Goal: Task Accomplishment & Management: Manage account settings

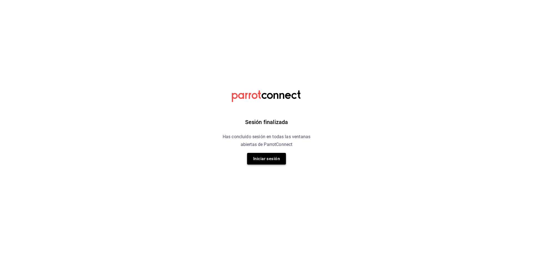
click at [264, 161] on button "Iniciar sesión" at bounding box center [266, 159] width 39 height 12
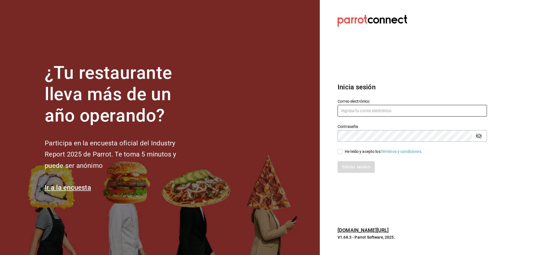
type input "riveratrejoasesoria@gmail.com"
click at [345, 151] on div "He leído y acepto los Términos y condiciones." at bounding box center [383, 152] width 78 height 6
click at [342, 151] on input "He leído y acepto los Términos y condiciones." at bounding box center [339, 151] width 5 height 5
checkbox input "true"
click at [348, 168] on button "Iniciar sesión" at bounding box center [356, 167] width 38 height 12
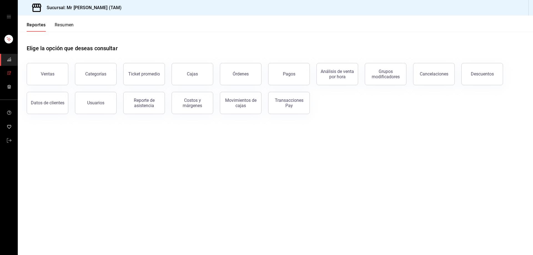
click at [6, 71] on link "mailbox folders" at bounding box center [8, 73] width 17 height 12
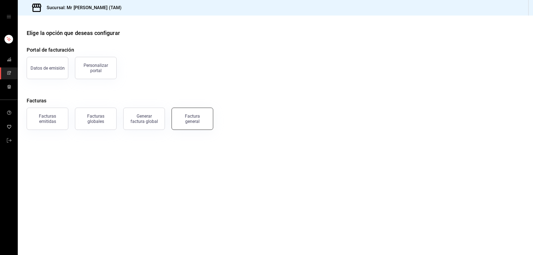
click at [187, 116] on div "Factura general" at bounding box center [192, 118] width 28 height 11
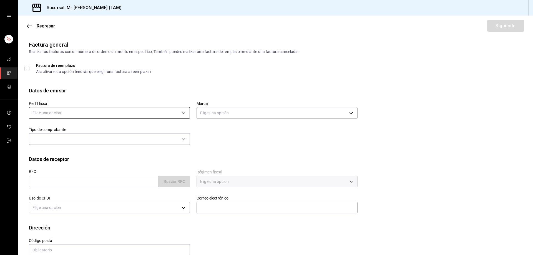
click at [115, 116] on body "Sucursal: Mr Smoky (TAM) Regresar Siguiente Factura general Realiza tus factura…" at bounding box center [266, 127] width 533 height 255
click at [87, 140] on li "[PERSON_NAME] [PERSON_NAME]" at bounding box center [108, 141] width 159 height 10
type input "81e23790-b5c9-42c9-a779-7127cee00b47"
type input "7082ddc5-3cea-471a-bd4f-d41619b848f0"
click at [65, 179] on input "text" at bounding box center [94, 182] width 130 height 12
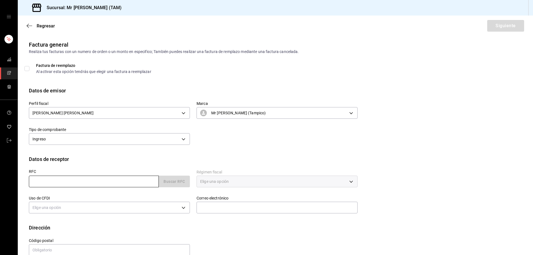
paste input "GMC880324CF6"
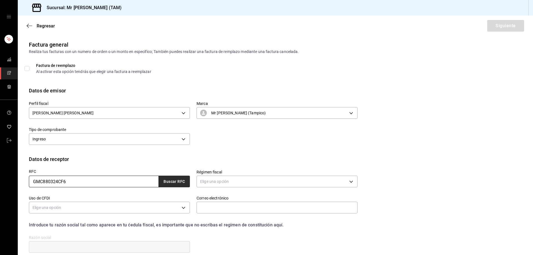
type input "GMC880324CF6"
click at [183, 185] on button "Buscar RFC" at bounding box center [174, 182] width 31 height 12
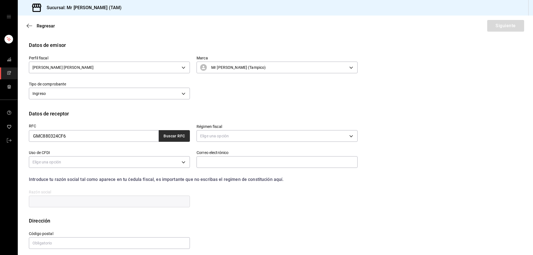
scroll to position [49, 0]
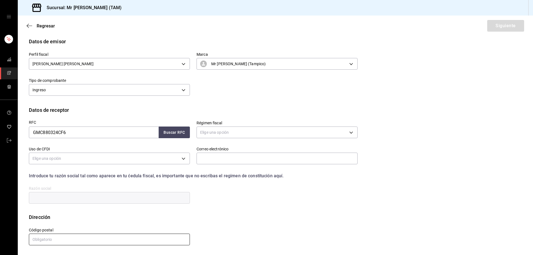
click at [67, 241] on input "text" at bounding box center [109, 240] width 161 height 12
paste input "10400"
type input "10400"
click at [90, 158] on body "Sucursal: Mr Smoky (TAM) Regresar Siguiente Factura general Realiza tus factura…" at bounding box center [266, 127] width 533 height 255
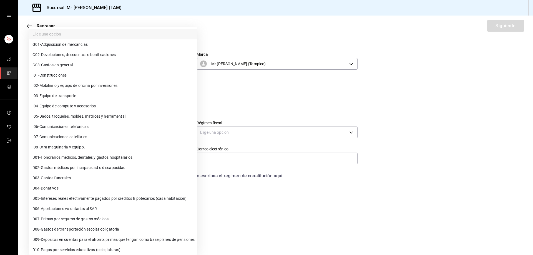
click at [94, 65] on li "G03 - Gastos en general" at bounding box center [113, 65] width 168 height 10
type input "G03"
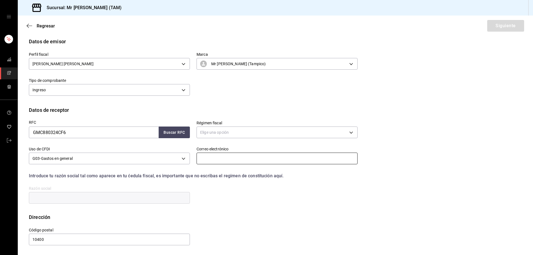
click at [212, 158] on input "text" at bounding box center [276, 159] width 161 height 12
paste input "pvelasco@gmcingenieria.com.mx"
type input "pvelasco@gmcingenieria.com.mx"
click at [237, 135] on body "Sucursal: Mr Smoky (TAM) Regresar Siguiente Factura general Realiza tus factura…" at bounding box center [266, 127] width 533 height 255
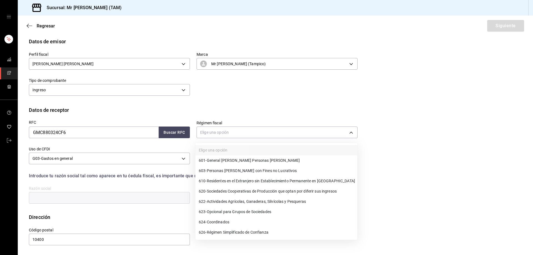
click at [221, 164] on li "601 - General de Ley Personas Morales" at bounding box center [276, 160] width 162 height 10
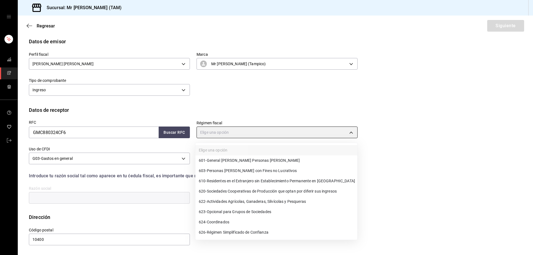
type input "601"
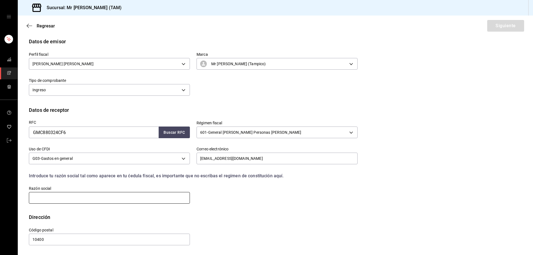
click at [141, 198] on input "text" at bounding box center [109, 198] width 161 height 12
paste input "GRUPO M.C. INGENIERIA"
type input "GRUPO M.C. INGENIERIA"
click at [501, 25] on button "Siguiente" at bounding box center [505, 26] width 37 height 12
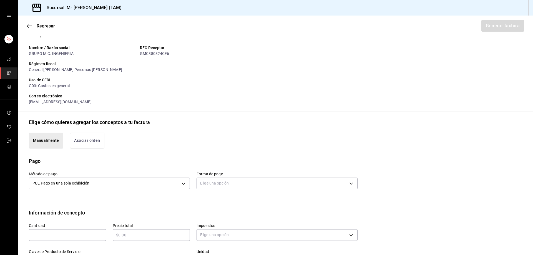
scroll to position [132, 0]
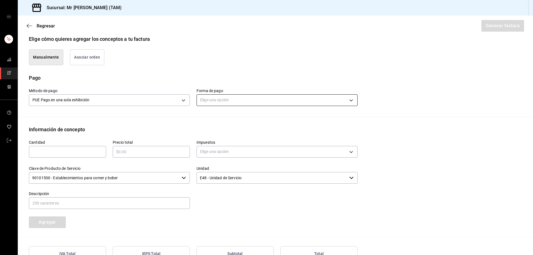
drag, startPoint x: 279, startPoint y: 94, endPoint x: 280, endPoint y: 97, distance: 2.8
click at [279, 94] on div "Elige una opción" at bounding box center [276, 99] width 161 height 15
click at [280, 98] on body "Sucursal: Mr Smoky (TAM) Regresar Generar factura Emisor Perfil fiscal LARISSA …" at bounding box center [266, 127] width 533 height 255
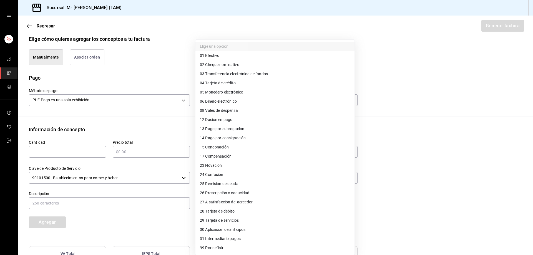
click at [220, 211] on span "28 Tarjeta de débito" at bounding box center [217, 211] width 35 height 6
type input "28"
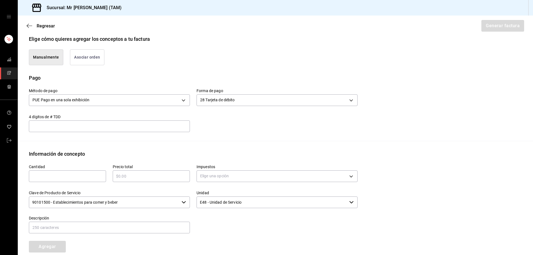
click at [68, 121] on div "​" at bounding box center [109, 126] width 161 height 12
type input "7384"
type input "1"
type input "$8"
type input "$585"
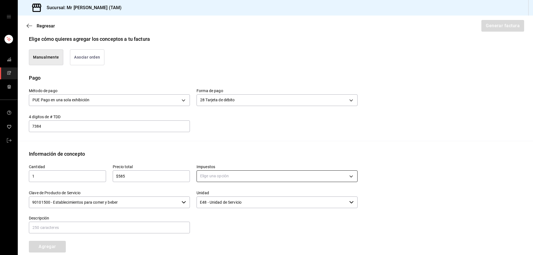
click at [258, 175] on body "Sucursal: Mr Smoky (TAM) Regresar Generar factura Emisor Perfil fiscal LARISSA …" at bounding box center [266, 127] width 533 height 255
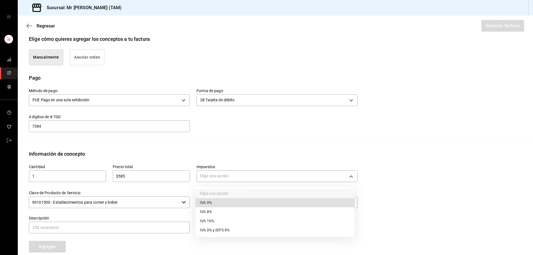
click at [212, 219] on span "IVA 16%" at bounding box center [207, 221] width 14 height 6
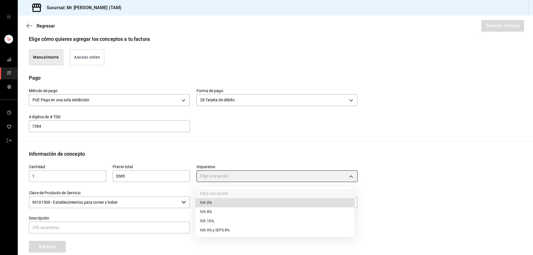
type input "IVA_16"
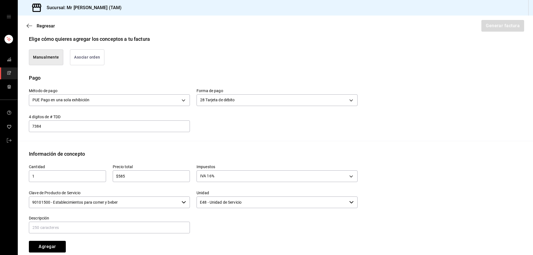
click at [148, 206] on input "90101500 - Establecimientos para comer y beber" at bounding box center [104, 202] width 150 height 12
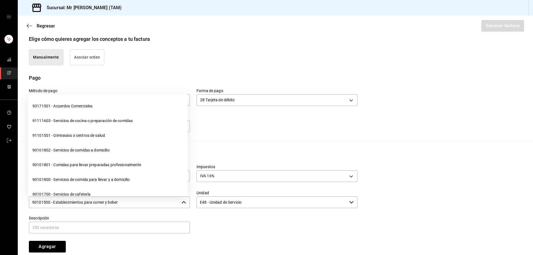
click at [148, 206] on input "90101500 - Establecimientos para comer y beber" at bounding box center [104, 202] width 150 height 12
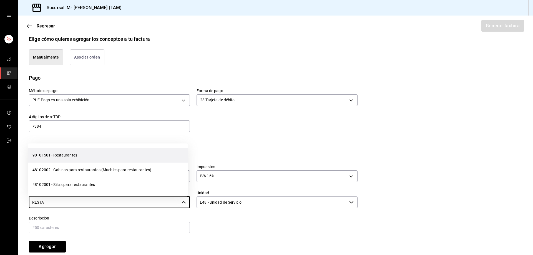
click at [95, 157] on li "90101501 - Restaurantes" at bounding box center [107, 155] width 159 height 15
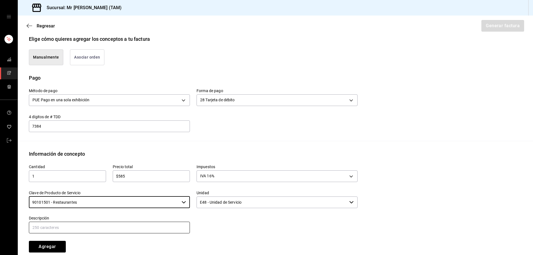
type input "90101501 - Restaurantes"
click at [154, 229] on input "text" at bounding box center [109, 228] width 161 height 12
click at [131, 230] on input "text" at bounding box center [109, 228] width 161 height 12
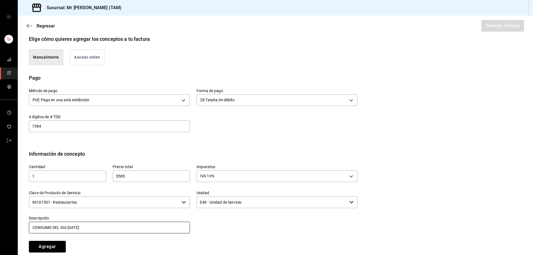
click at [53, 230] on input "CONSUMO DEL DIA [DATE]" at bounding box center [109, 228] width 161 height 12
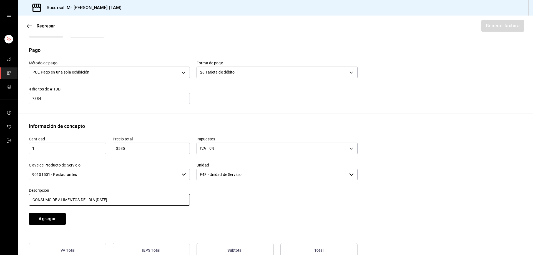
type input "CONSUMO DE ALIMENTOS DEL DIA 20 AGOSTO 2025"
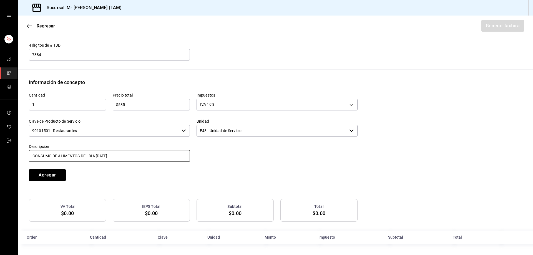
scroll to position [204, 0]
click at [42, 176] on button "Agregar" at bounding box center [47, 175] width 37 height 12
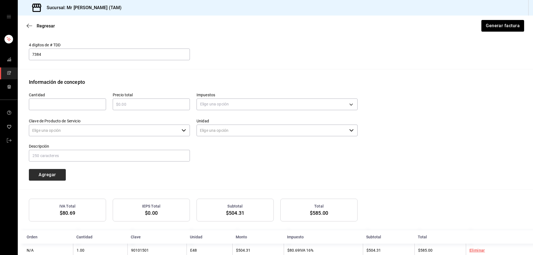
type input "90101500 - Establecimientos para comer y beber"
type input "E48 - Unidad de Servicio"
click at [76, 105] on input "text" at bounding box center [67, 104] width 77 height 7
type input "1"
type input "$58.50"
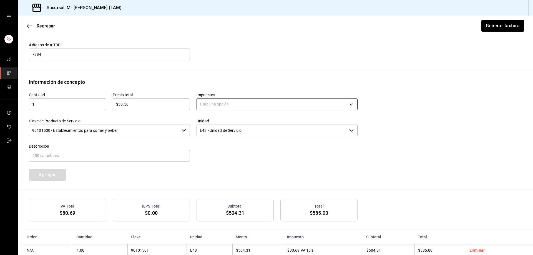
click at [275, 105] on body "Sucursal: Mr Smoky (TAM) Regresar Generar factura Emisor Perfil fiscal LARISSA …" at bounding box center [266, 127] width 533 height 255
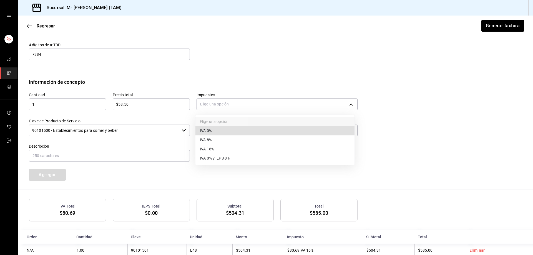
click at [221, 133] on li "IVA 0%" at bounding box center [274, 130] width 159 height 9
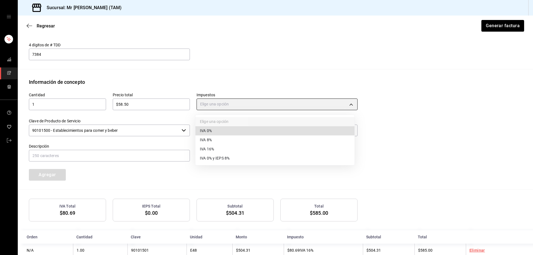
type input "IVA_0"
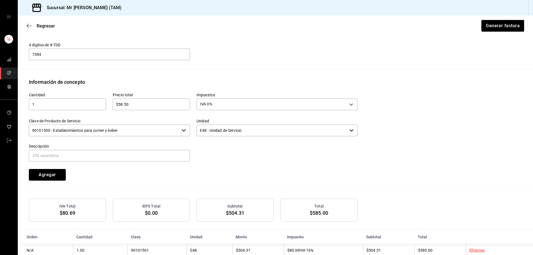
click at [137, 131] on input "90101500 - Establecimientos para comer y beber" at bounding box center [104, 131] width 150 height 12
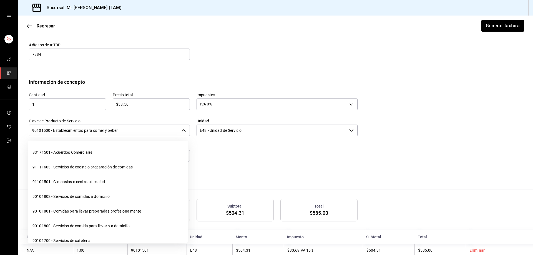
click at [137, 131] on input "90101500 - Establecimientos para comer y beber" at bounding box center [104, 131] width 150 height 12
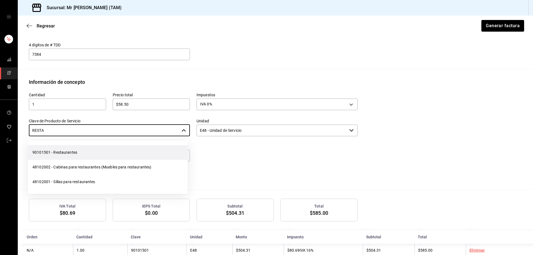
click at [118, 145] on li "90101501 - Restaurantes" at bounding box center [107, 152] width 159 height 15
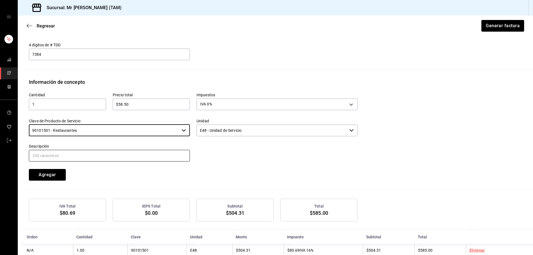
type input "90101501 - Restaurantes"
click at [114, 154] on input "text" at bounding box center [109, 156] width 161 height 12
type input "PROPINA"
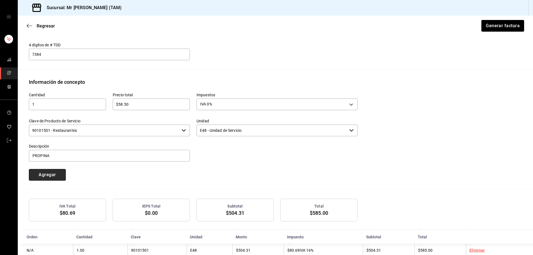
click at [49, 178] on button "Agregar" at bounding box center [47, 175] width 37 height 12
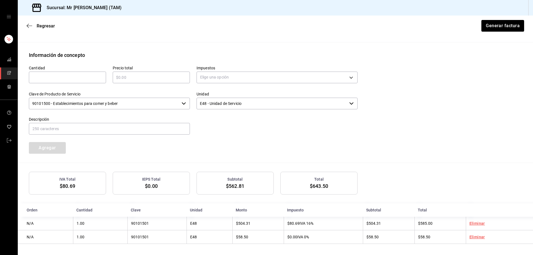
scroll to position [149, 0]
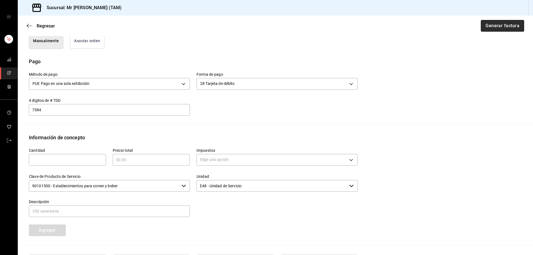
click at [490, 27] on button "Generar factura" at bounding box center [501, 26] width 43 height 12
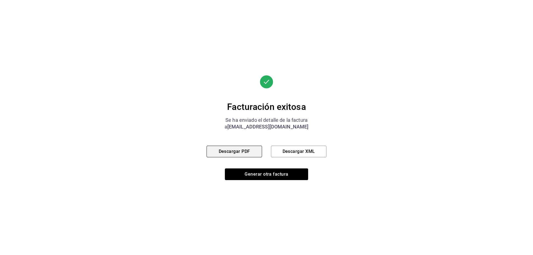
click at [228, 156] on button "Descargar PDF" at bounding box center [233, 152] width 55 height 12
click at [293, 152] on button "Descargar XML" at bounding box center [298, 152] width 55 height 12
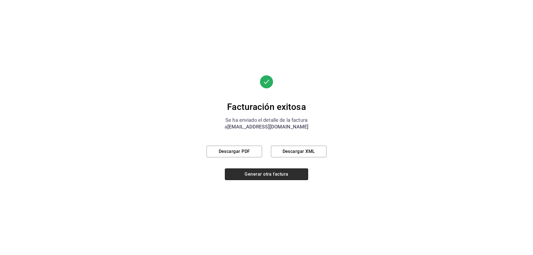
click at [259, 173] on button "Generar otra factura" at bounding box center [266, 174] width 83 height 12
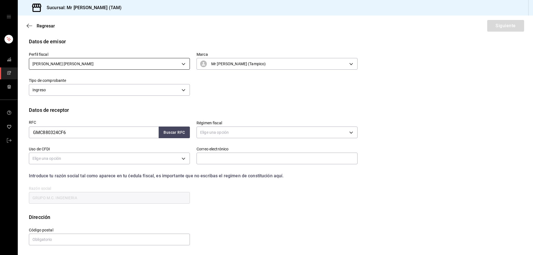
scroll to position [11, 0]
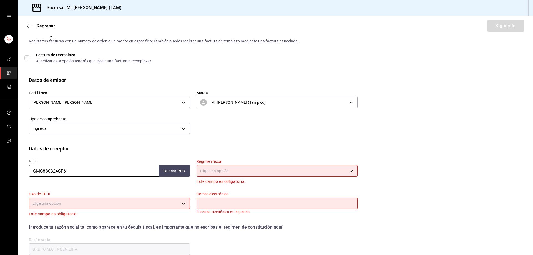
click at [82, 170] on input "GMC880324CF6" at bounding box center [94, 171] width 130 height 12
paste input "ATM9805252IA"
type input "ATM9805252IA"
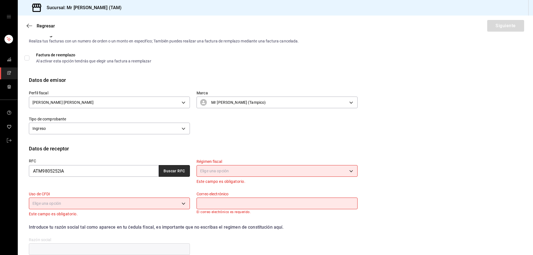
click at [171, 174] on button "Buscar RFC" at bounding box center [174, 171] width 31 height 12
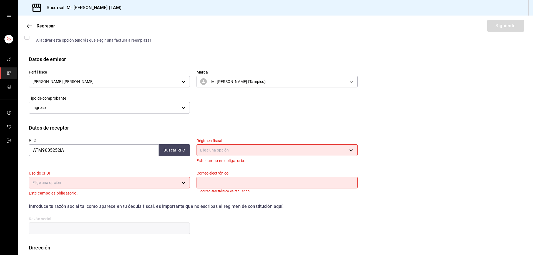
scroll to position [66, 0]
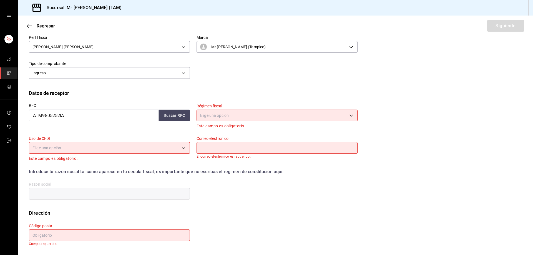
click at [226, 111] on body "Sucursal: Mr Smoky (TAM) Regresar Siguiente Factura general Realiza tus factura…" at bounding box center [266, 127] width 533 height 255
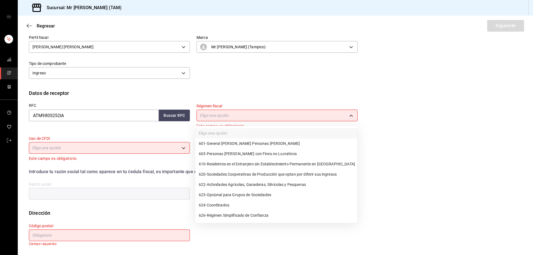
click at [218, 146] on span "601 - General de Ley Personas Morales" at bounding box center [249, 144] width 101 height 6
type input "601"
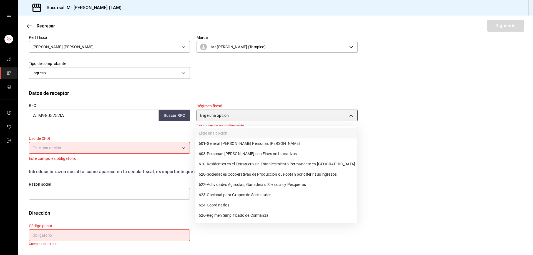
scroll to position [60, 0]
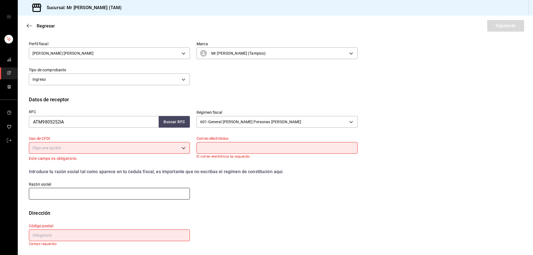
click at [95, 193] on input "text" at bounding box center [109, 194] width 161 height 12
paste input "ALTAMIRA TERMINAL MULTIMODAL"
type input "ALTAMIRA TERMINAL MULTIMODAL"
click at [175, 151] on body "Sucursal: Mr Smoky (TAM) Regresar Siguiente Factura general Realiza tus factura…" at bounding box center [266, 127] width 533 height 255
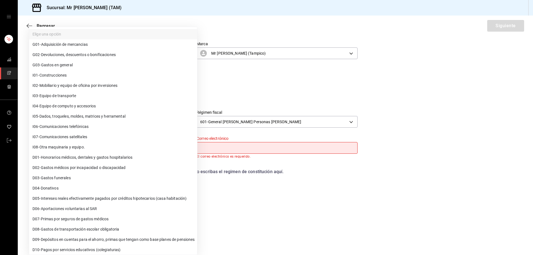
click at [93, 68] on li "G03 - Gastos en general" at bounding box center [113, 65] width 168 height 10
type input "G03"
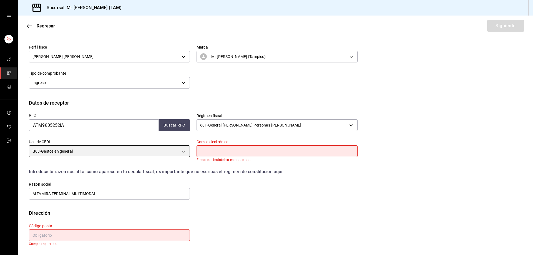
scroll to position [56, 0]
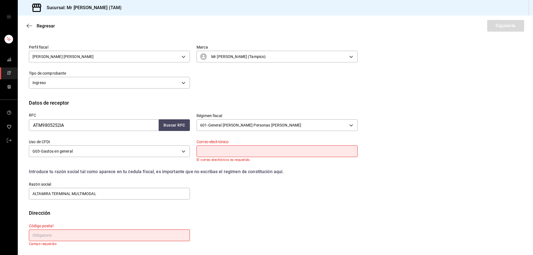
click at [209, 152] on input "text" at bounding box center [276, 151] width 161 height 12
paste input "joanna.velazquez@altamiramultimodal.com.mx"
click at [200, 151] on input "joanna.velazquez@altamiramultimodal.com.mx" at bounding box center [276, 151] width 161 height 12
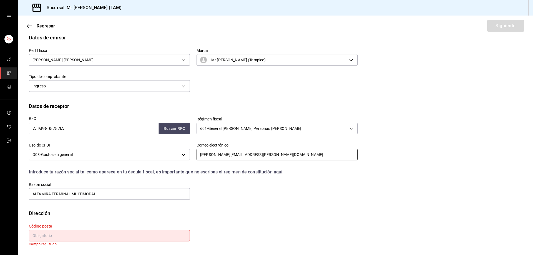
scroll to position [53, 0]
type input "joanna.velazquez@altamiramultimodal.com.mx"
click at [90, 240] on input "text" at bounding box center [109, 236] width 161 height 12
paste input "64700"
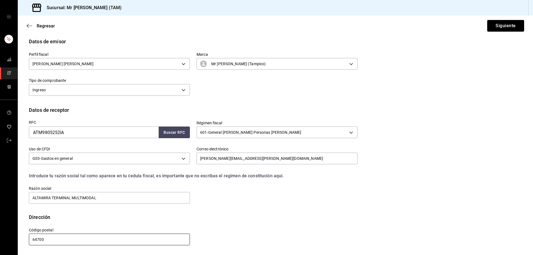
scroll to position [49, 0]
type input "64700"
click at [499, 24] on button "Siguiente" at bounding box center [505, 26] width 37 height 12
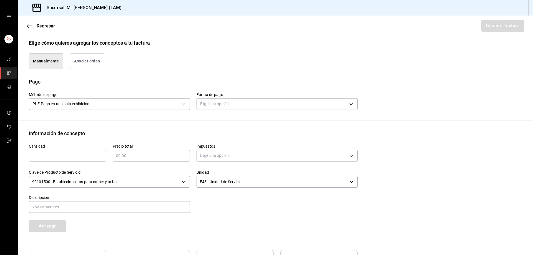
scroll to position [160, 0]
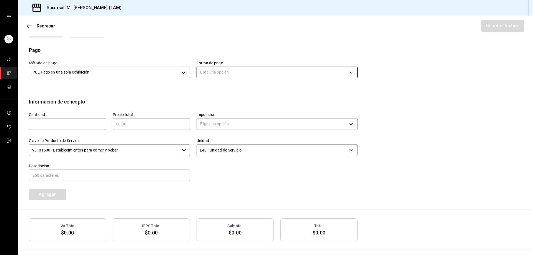
click at [229, 74] on body "Sucursal: Mr Smoky (TAM) Regresar Generar factura Emisor Perfil fiscal LARISSA …" at bounding box center [266, 127] width 533 height 255
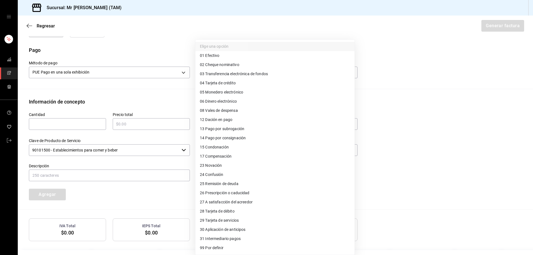
click at [224, 85] on span "04 Tarjeta de crédito" at bounding box center [218, 83] width 36 height 6
type input "04"
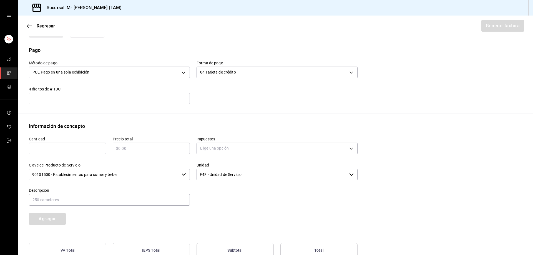
click at [151, 99] on input "text" at bounding box center [109, 98] width 161 height 7
type input "4569"
click at [74, 146] on input "text" at bounding box center [67, 148] width 77 height 7
type input "1"
click at [144, 144] on div "​" at bounding box center [151, 149] width 77 height 12
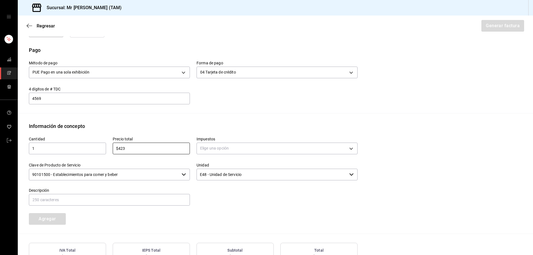
type input "$423"
click at [215, 148] on body "Sucursal: Mr Smoky (TAM) Regresar Generar factura Emisor Perfil fiscal LARISSA …" at bounding box center [266, 127] width 533 height 255
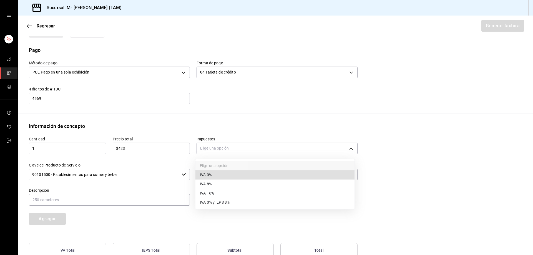
click at [213, 195] on span "IVA 16%" at bounding box center [207, 193] width 14 height 6
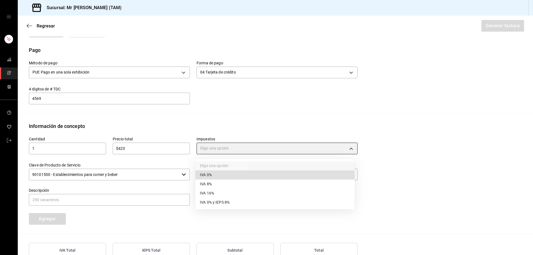
type input "IVA_16"
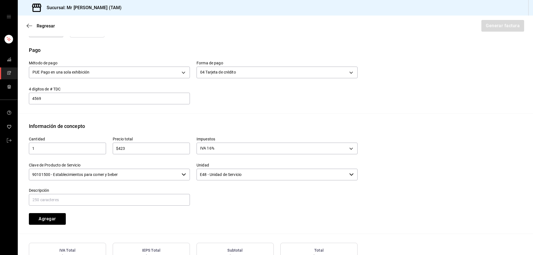
click at [123, 175] on input "90101500 - Establecimientos para comer y beber" at bounding box center [104, 175] width 150 height 12
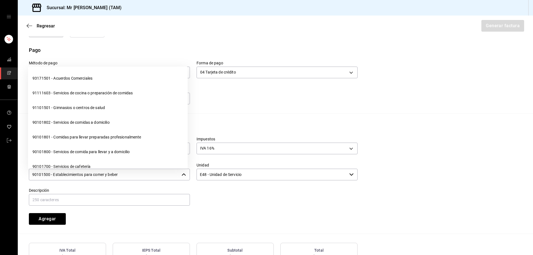
click at [123, 175] on input "90101500 - Establecimientos para comer y beber" at bounding box center [104, 175] width 150 height 12
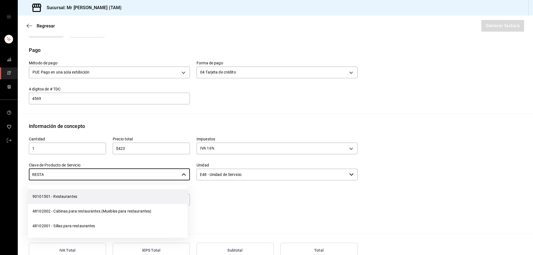
click at [105, 196] on li "90101501 - Restaurantes" at bounding box center [107, 196] width 159 height 15
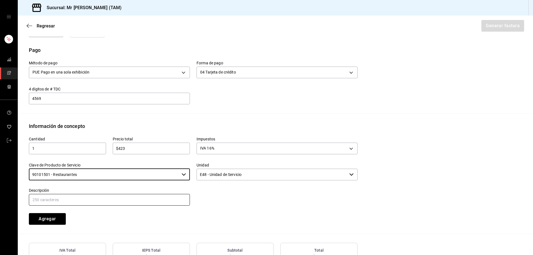
type input "90101501 - Restaurantes"
click at [103, 197] on input "text" at bounding box center [109, 200] width 161 height 12
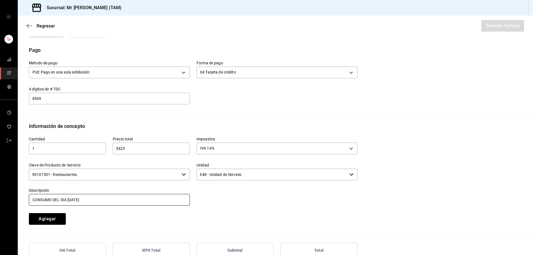
click at [70, 203] on input "CONSUMO DEL DIA [DATE]" at bounding box center [109, 200] width 161 height 12
type input "CONSUMO DEL DIA 21 AGOSTO 2025"
click at [58, 219] on button "Agregar" at bounding box center [47, 219] width 37 height 12
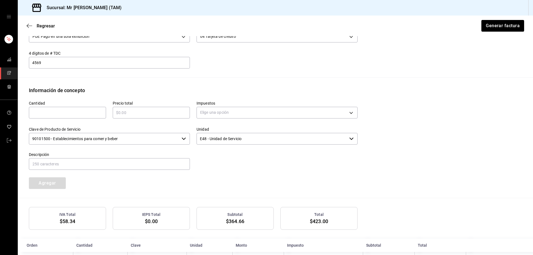
scroll to position [218, 0]
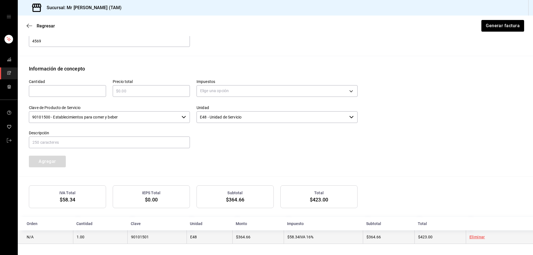
click at [296, 236] on td "$58.34 IVA 16%" at bounding box center [322, 237] width 79 height 14
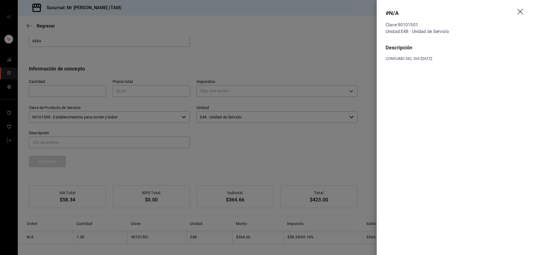
click at [521, 10] on icon "drag" at bounding box center [520, 12] width 7 height 7
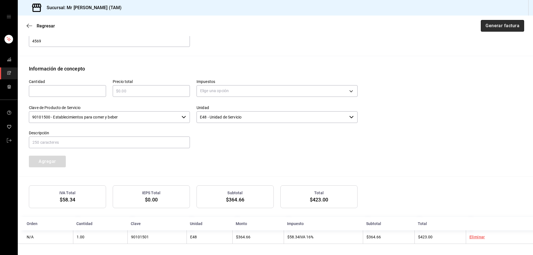
click at [506, 23] on button "Generar factura" at bounding box center [501, 26] width 43 height 12
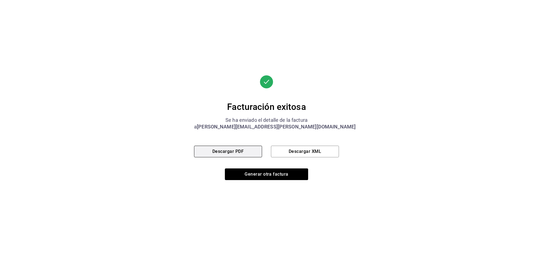
click at [239, 154] on button "Descargar PDF" at bounding box center [228, 152] width 68 height 12
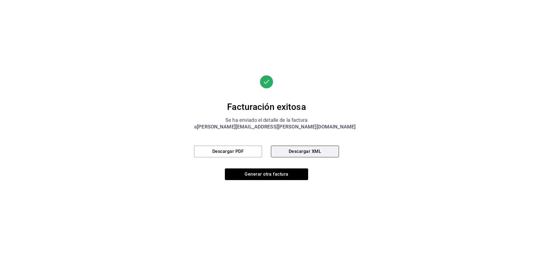
click at [291, 150] on button "Descargar XML" at bounding box center [305, 152] width 68 height 12
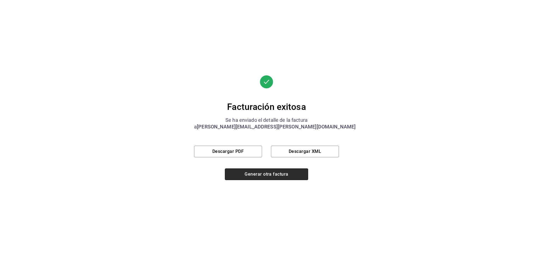
click at [283, 173] on button "Generar otra factura" at bounding box center [266, 174] width 83 height 12
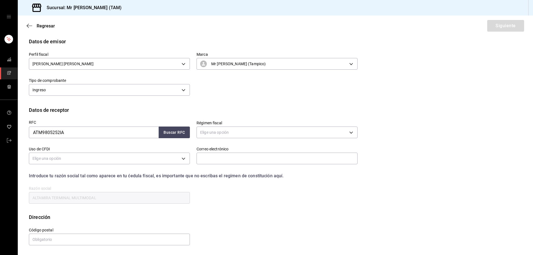
scroll to position [11, 0]
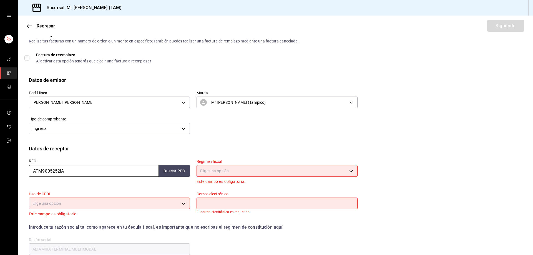
click at [78, 169] on input "ATM9805252IA" at bounding box center [94, 171] width 130 height 12
type input "CMM510402B56"
click at [176, 173] on button "Buscar RFC" at bounding box center [174, 171] width 31 height 12
type input "adelacruzr@commsa.com"
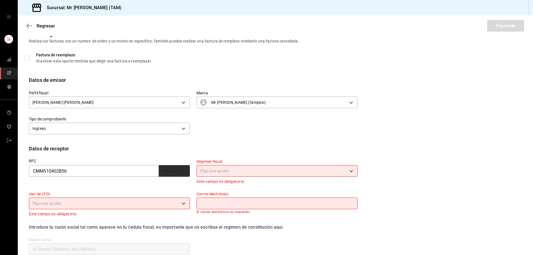
type input "89490"
type input "CONSTRUCCIONES MECANICAS MONCLOVA"
type input "601"
type input "G03"
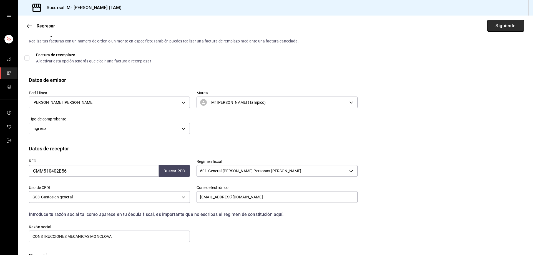
click at [503, 30] on button "Siguiente" at bounding box center [505, 26] width 37 height 12
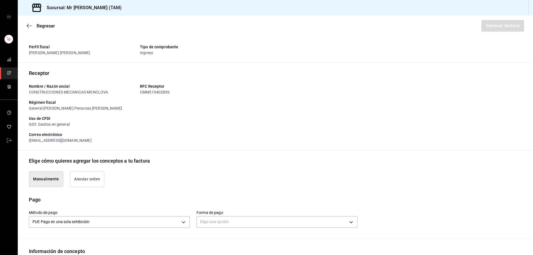
scroll to position [121, 0]
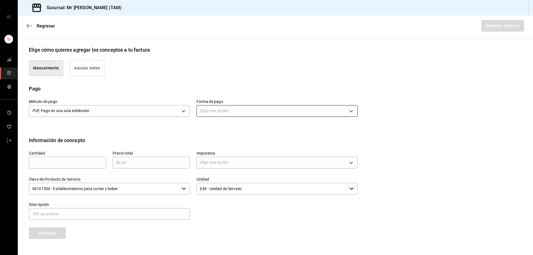
click at [229, 112] on body "Sucursal: Mr Smoky (TAM) Regresar Generar factura Emisor Perfil fiscal LARISSA …" at bounding box center [266, 127] width 533 height 255
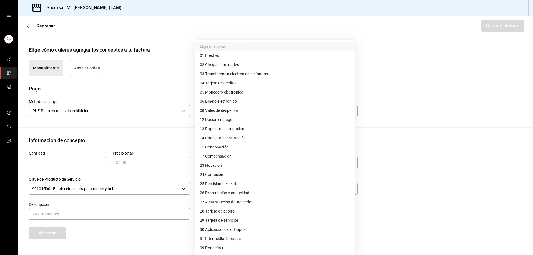
click at [215, 213] on span "28 Tarjeta de débito" at bounding box center [217, 211] width 35 height 6
type input "28"
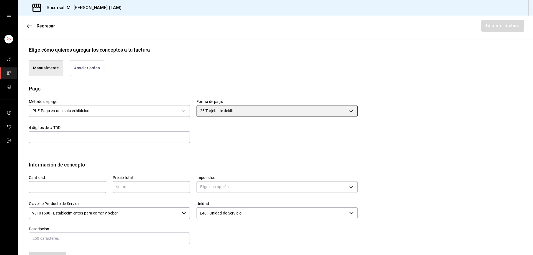
scroll to position [177, 0]
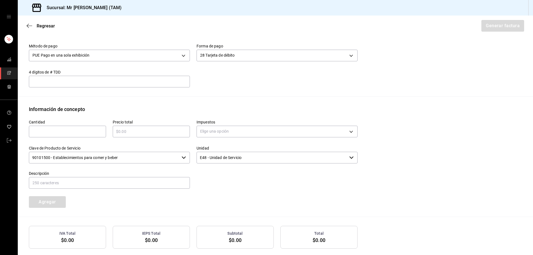
click at [140, 84] on input "text" at bounding box center [109, 81] width 161 height 7
type input "8499"
click at [46, 137] on div "Cantidad ​" at bounding box center [64, 126] width 84 height 26
click at [49, 131] on input "text" at bounding box center [67, 131] width 77 height 7
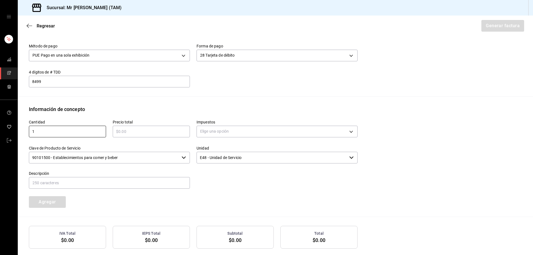
type input "1"
type input "$285"
click at [223, 130] on body "Sucursal: Mr Smoky (TAM) Regresar Generar factura Emisor Perfil fiscal LARISSA …" at bounding box center [266, 127] width 533 height 255
click at [215, 177] on li "IVA 16%" at bounding box center [274, 176] width 159 height 9
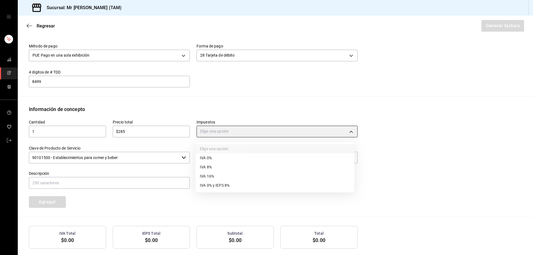
type input "IVA_16"
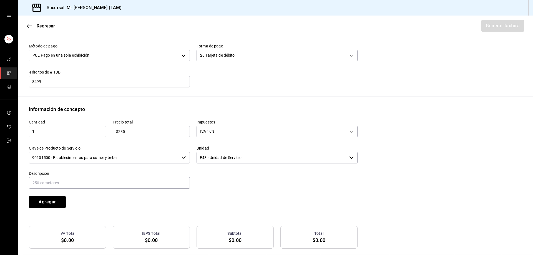
click at [152, 163] on input "90101500 - Establecimientos para comer y beber" at bounding box center [104, 158] width 150 height 12
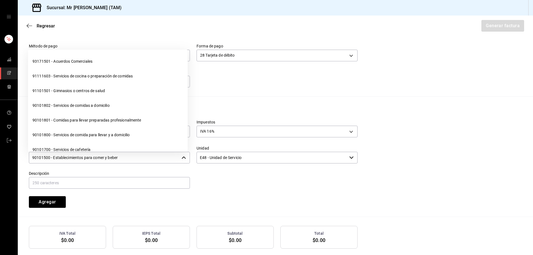
click at [152, 158] on input "90101500 - Establecimientos para comer y beber" at bounding box center [104, 158] width 150 height 12
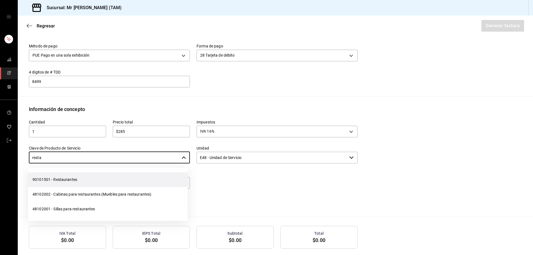
click at [136, 173] on li "90101501 - Restaurantes" at bounding box center [107, 179] width 159 height 15
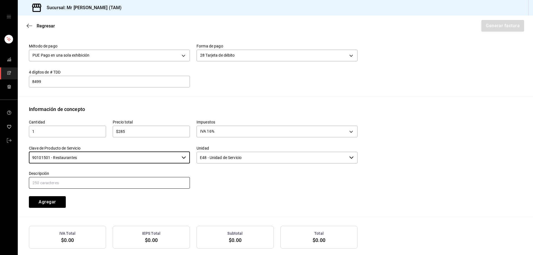
type input "90101501 - Restaurantes"
click at [123, 182] on input "text" at bounding box center [109, 183] width 161 height 12
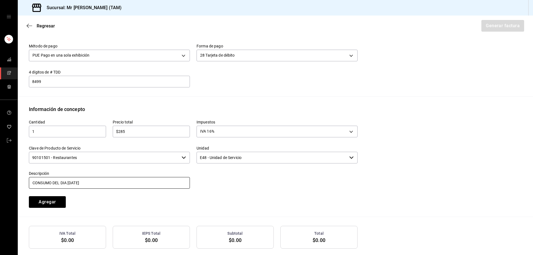
click at [69, 182] on input "CONSUMO DEL DIA [DATE]" at bounding box center [109, 183] width 161 height 12
click at [72, 182] on input "CONSUMO DEL DIA [DATE]" at bounding box center [109, 183] width 161 height 12
type input "CONSUMO DEL DIA 23 AGOSTO 2025"
click at [52, 201] on button "Agregar" at bounding box center [47, 202] width 37 height 12
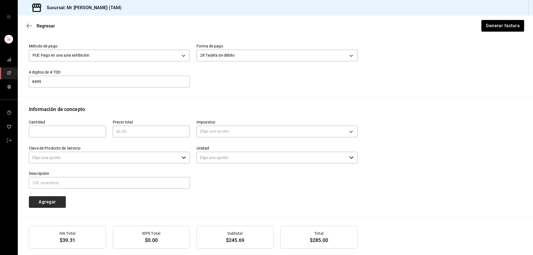
type input "90101500 - Establecimientos para comer y beber"
type input "E48 - Unidad de Servicio"
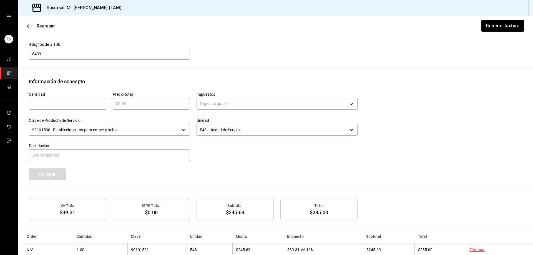
scroll to position [218, 0]
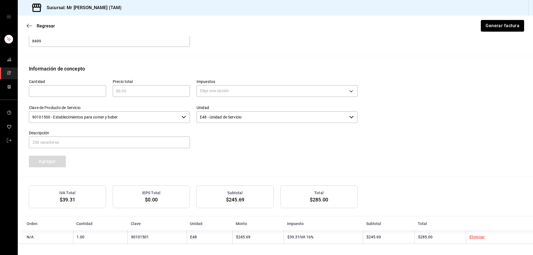
drag, startPoint x: 493, startPoint y: 23, endPoint x: 324, endPoint y: 154, distance: 214.1
click at [324, 96] on main "Regresar Generar factura Emisor Perfil fiscal LARISSA ITZEL ANG BAUTISTA Tipo d…" at bounding box center [275, 26] width 515 height 457
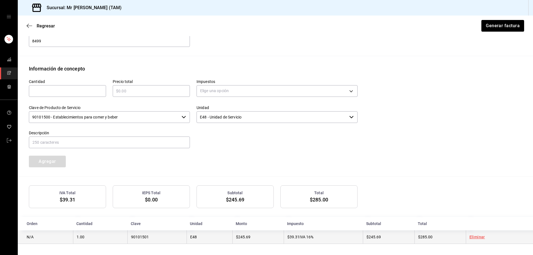
click at [308, 235] on td "$39.31 IVA 16%" at bounding box center [322, 237] width 79 height 14
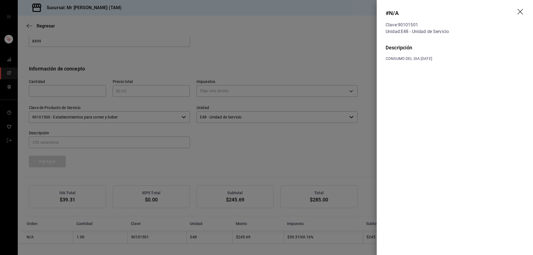
click at [328, 87] on div at bounding box center [266, 127] width 533 height 255
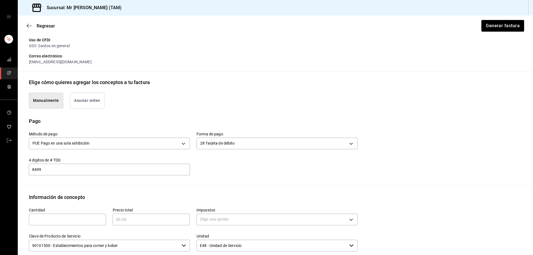
scroll to position [79, 0]
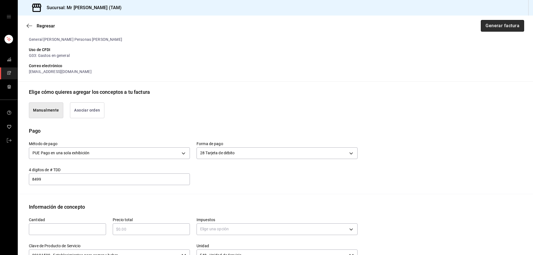
click at [495, 28] on button "Generar factura" at bounding box center [501, 26] width 43 height 12
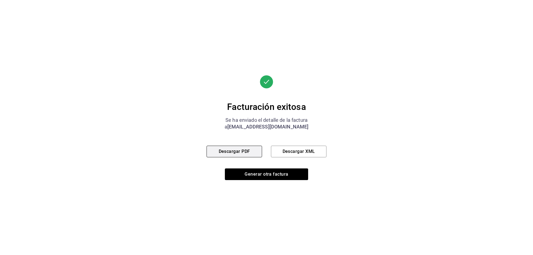
click at [249, 146] on button "Descargar PDF" at bounding box center [233, 152] width 55 height 12
click at [303, 152] on button "Descargar XML" at bounding box center [298, 152] width 55 height 12
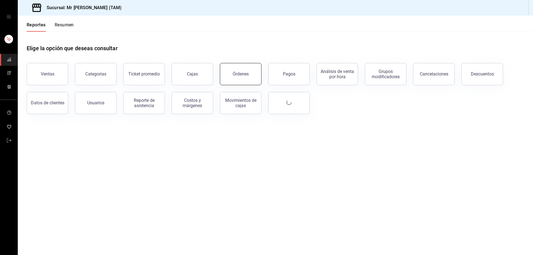
click at [241, 77] on button "Órdenes" at bounding box center [241, 74] width 42 height 22
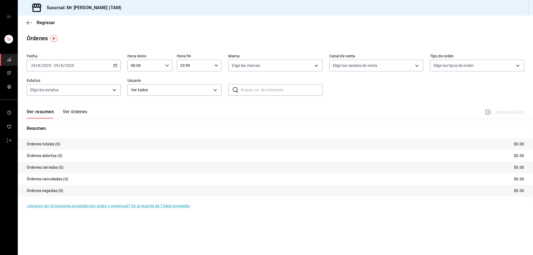
click at [113, 67] on icon "button" at bounding box center [115, 66] width 4 height 4
click at [47, 92] on span "Ayer" at bounding box center [52, 95] width 43 height 6
click at [164, 65] on div "00:00 Hora inicio" at bounding box center [149, 66] width 45 height 12
click at [142, 106] on button "21" at bounding box center [138, 111] width 20 height 11
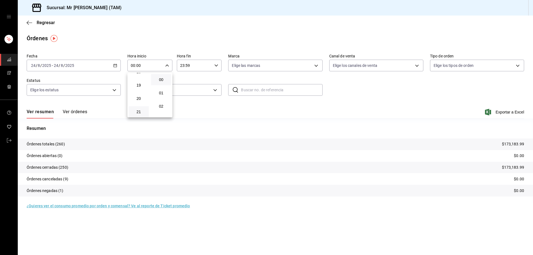
type input "21:00"
click at [184, 37] on div at bounding box center [266, 127] width 533 height 255
click at [249, 66] on body "Sucursal: Mr [PERSON_NAME] (TAM) Regresar Órdenes Fecha [DATE] [DATE] - [DATE] …" at bounding box center [266, 127] width 533 height 255
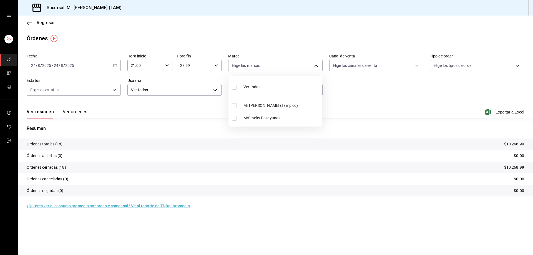
click at [244, 86] on span "Ver todas" at bounding box center [251, 87] width 17 height 6
type input "7082ddc5-3cea-471a-bd4f-d41619b848f0,bc9a0e64-aa29-4e82-8e21-4ca092c701c3"
checkbox input "true"
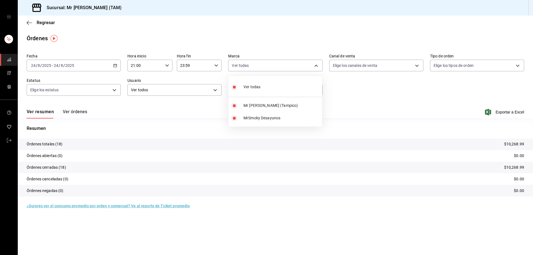
click at [399, 42] on div at bounding box center [266, 127] width 533 height 255
click at [80, 115] on button "Ver órdenes" at bounding box center [75, 113] width 24 height 9
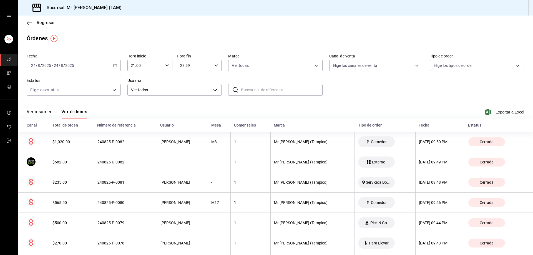
click at [159, 65] on input "21:00" at bounding box center [145, 65] width 36 height 11
click at [142, 77] on button "00" at bounding box center [138, 79] width 20 height 11
type input "00:00"
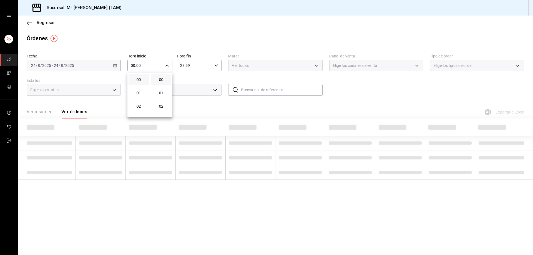
click at [163, 34] on div at bounding box center [266, 127] width 533 height 255
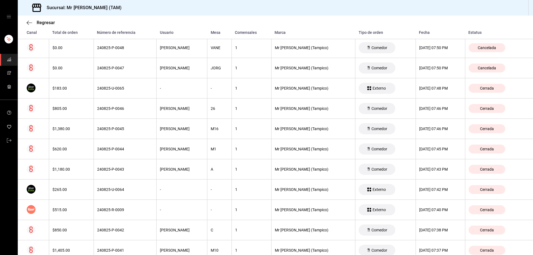
scroll to position [1137, 0]
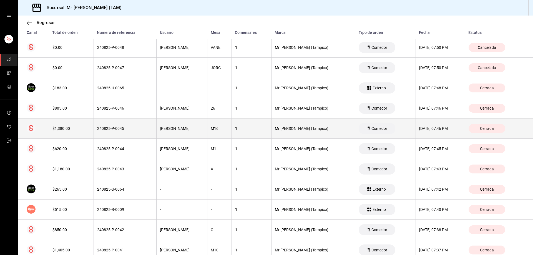
click at [76, 133] on th "$1,380.00" at bounding box center [71, 128] width 45 height 20
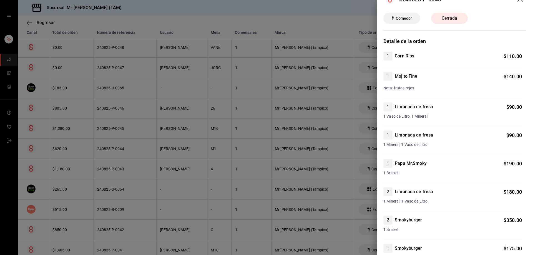
scroll to position [0, 0]
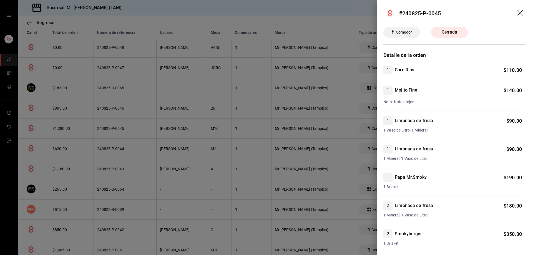
click at [447, 33] on span "Cerrada" at bounding box center [449, 32] width 22 height 7
click at [411, 31] on span "Comedor" at bounding box center [403, 32] width 21 height 6
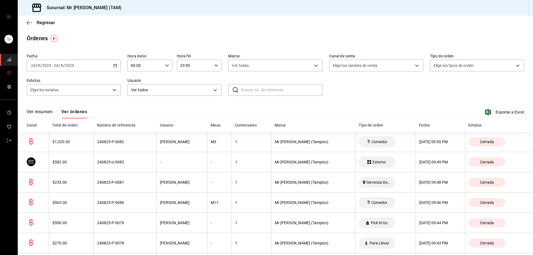
click at [8, 75] on span "mailbox folders" at bounding box center [9, 73] width 4 height 7
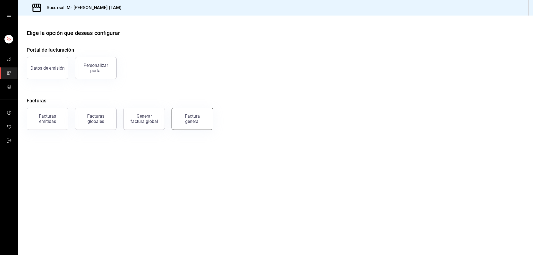
click at [184, 113] on button "Factura general" at bounding box center [192, 119] width 42 height 22
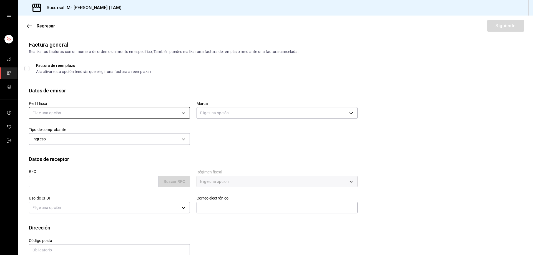
click at [63, 116] on body "Sucursal: Mr [PERSON_NAME] (TAM) Regresar Siguiente Factura general Realiza tus…" at bounding box center [266, 127] width 533 height 255
click at [62, 138] on li "[PERSON_NAME] [PERSON_NAME]" at bounding box center [108, 141] width 159 height 10
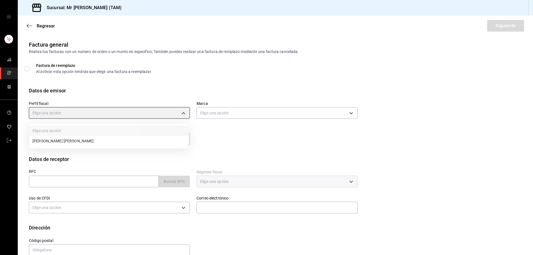
type input "81e23790-b5c9-42c9-a779-7127cee00b47"
type input "7082ddc5-3cea-471a-bd4f-d41619b848f0"
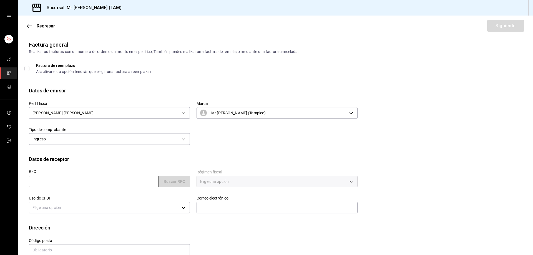
click at [78, 182] on input "text" at bounding box center [94, 182] width 130 height 12
paste input "AURJ9009088H7"
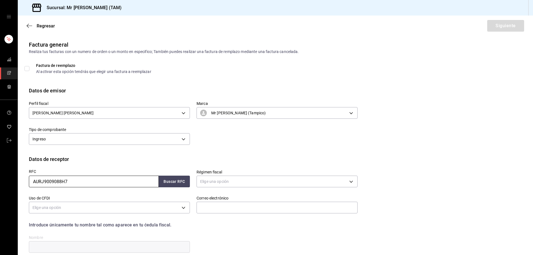
type input "AURJ9009088H7"
click at [172, 179] on button "Buscar RFC" at bounding box center [174, 182] width 31 height 12
type input "[EMAIL_ADDRESS][DOMAIN_NAME]"
type input "79182"
type input "[PERSON_NAME]"
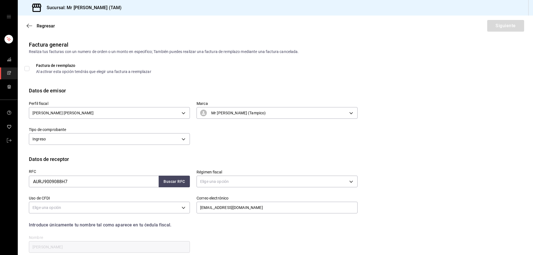
type input "612"
type input "G03"
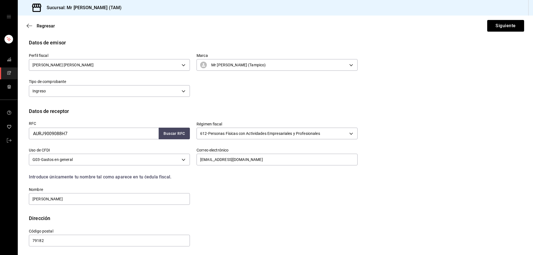
scroll to position [49, 0]
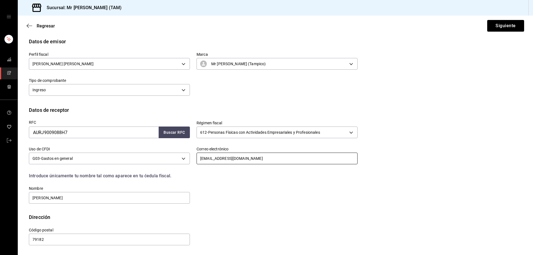
click at [267, 159] on input "[EMAIL_ADDRESS][DOMAIN_NAME]" at bounding box center [276, 159] width 161 height 12
paste input "[EMAIL_ADDRESS][DOMAIN_NAME]"
type input "[EMAIL_ADDRESS][DOMAIN_NAME]"
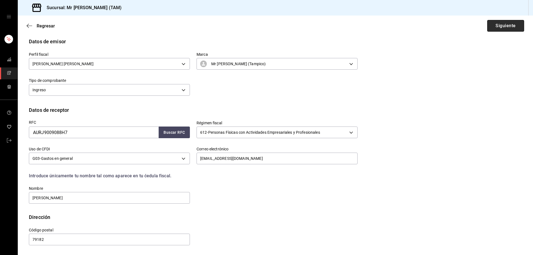
click at [505, 26] on button "Siguiente" at bounding box center [505, 26] width 37 height 12
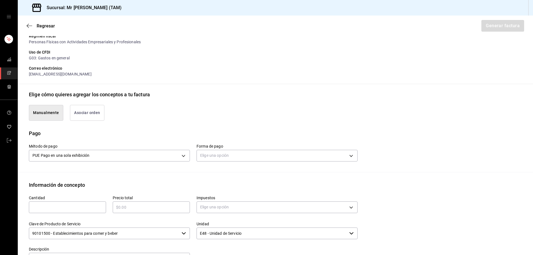
scroll to position [132, 0]
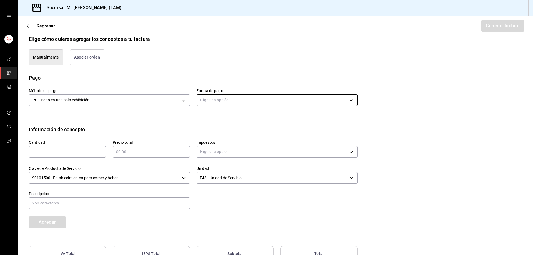
click at [237, 100] on body "Sucursal: Mr [PERSON_NAME] (TAM) Regresar Generar factura Emisor Perfil fiscal …" at bounding box center [266, 127] width 533 height 255
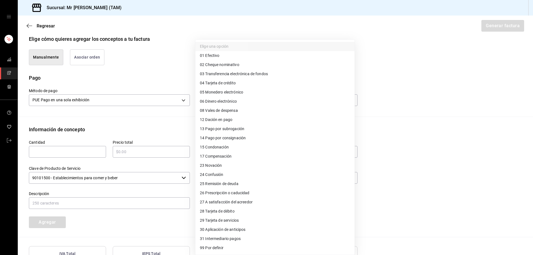
click at [223, 213] on span "28 Tarjeta de débito" at bounding box center [217, 211] width 35 height 6
type input "28"
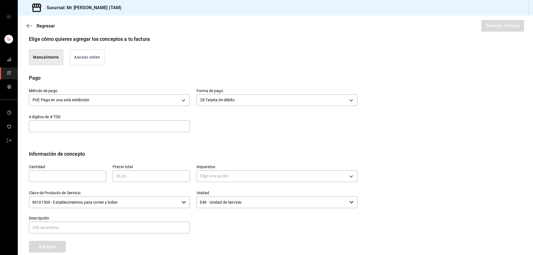
click at [80, 122] on div "​" at bounding box center [109, 126] width 161 height 12
type input "9126"
click at [79, 179] on input "text" at bounding box center [67, 176] width 77 height 7
type input "1"
type input "$1380"
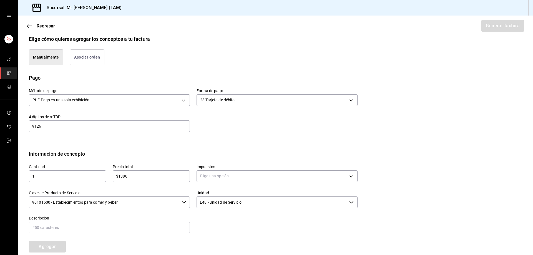
click at [220, 169] on div "Elige una opción" at bounding box center [276, 175] width 161 height 15
click at [220, 173] on body "Sucursal: Mr [PERSON_NAME] (TAM) Regresar Generar factura Emisor Perfil fiscal …" at bounding box center [266, 127] width 533 height 255
click at [211, 219] on span "IVA 16%" at bounding box center [207, 221] width 14 height 6
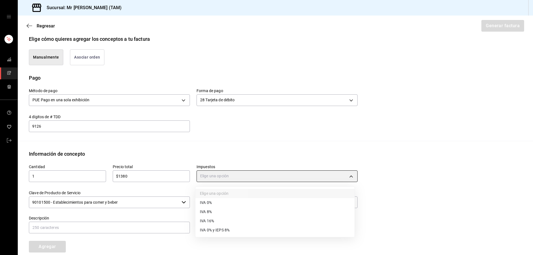
type input "IVA_16"
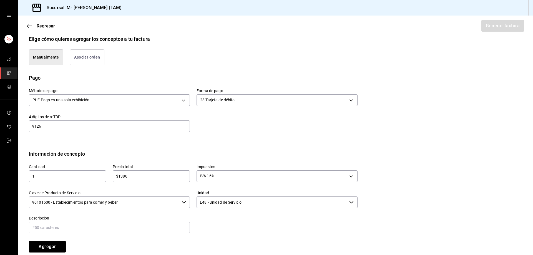
click at [140, 197] on input "90101500 - Establecimientos para comer y beber" at bounding box center [104, 202] width 150 height 12
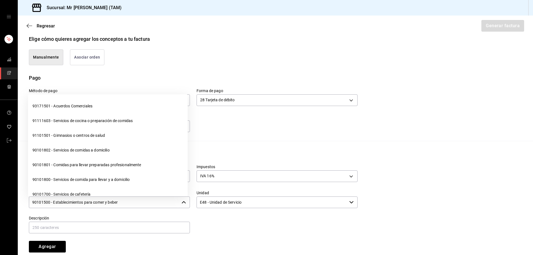
click at [140, 197] on input "90101500 - Establecimientos para comer y beber" at bounding box center [104, 202] width 150 height 12
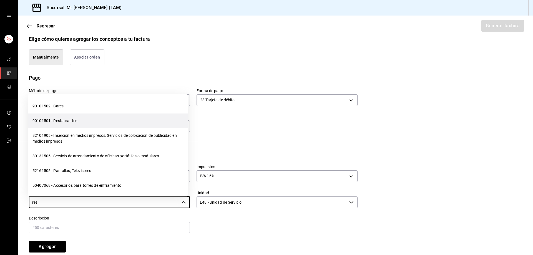
click at [92, 119] on li "90101501 - Restaurantes" at bounding box center [107, 120] width 159 height 15
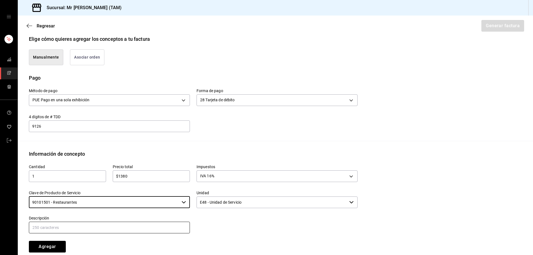
type input "90101501 - Restaurantes"
click at [150, 232] on input "text" at bounding box center [109, 228] width 161 height 12
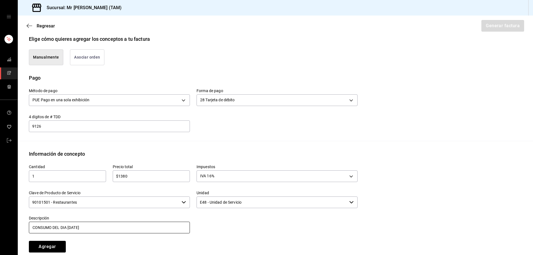
click at [70, 227] on input "CONSUMO DEL DIA [DATE]" at bounding box center [109, 228] width 161 height 12
type input "CONSUMO DEL DIA [DATE]"
click at [52, 248] on button "Agregar" at bounding box center [47, 247] width 37 height 12
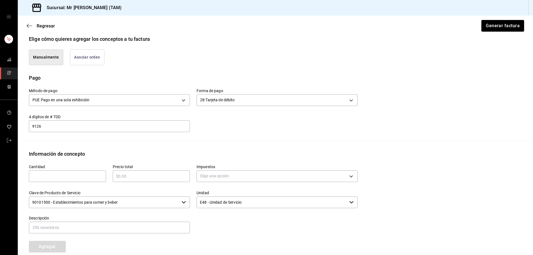
click at [68, 173] on input "text" at bounding box center [67, 176] width 77 height 7
type input "1"
type input "$70"
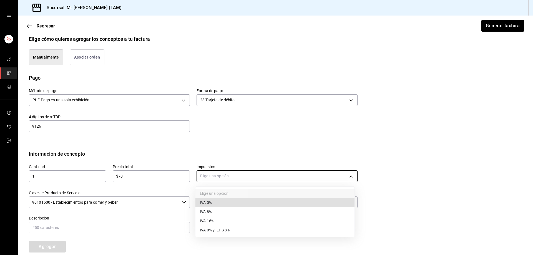
click at [230, 178] on body "Sucursal: Mr [PERSON_NAME] (TAM) Regresar Generar factura Emisor Perfil fiscal …" at bounding box center [266, 127] width 533 height 255
click at [211, 203] on span "IVA 0%" at bounding box center [206, 203] width 12 height 6
type input "IVA_0"
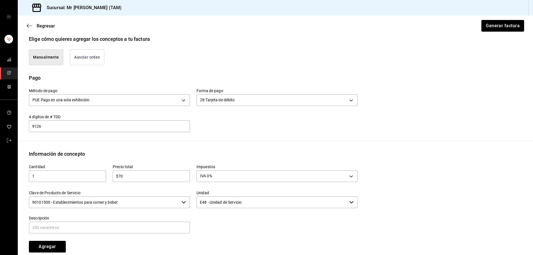
click at [144, 202] on input "90101500 - Establecimientos para comer y beber" at bounding box center [104, 202] width 150 height 12
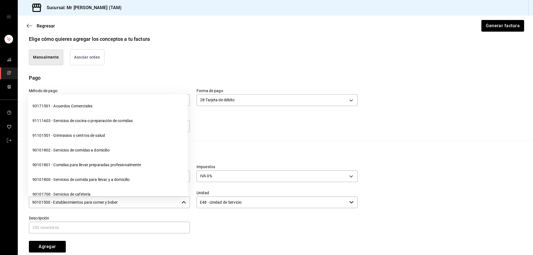
click at [144, 202] on input "90101500 - Establecimientos para comer y beber" at bounding box center [104, 202] width 150 height 12
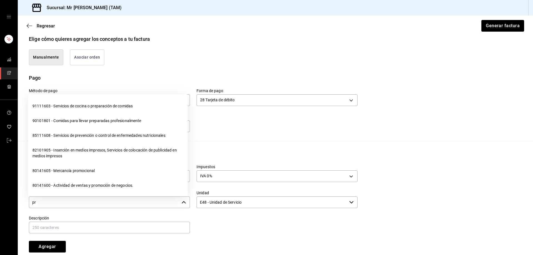
type input "p"
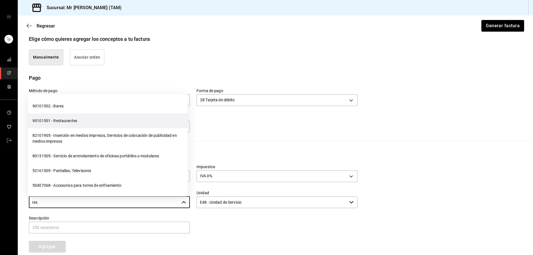
click at [97, 117] on li "90101501 - Restaurantes" at bounding box center [107, 120] width 159 height 15
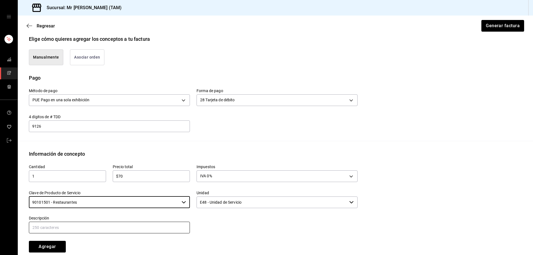
type input "90101501 - Restaurantes"
click at [62, 226] on input "text" at bounding box center [109, 228] width 161 height 12
type input "PROPINA"
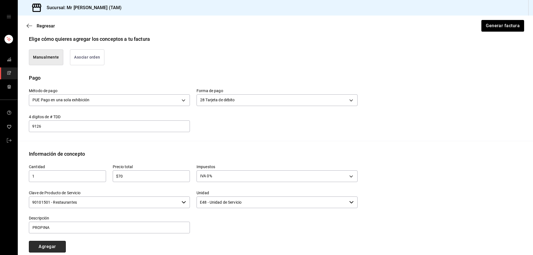
click at [40, 248] on button "Agregar" at bounding box center [47, 247] width 37 height 12
type input "90101500 - Establecimientos para comer y beber"
type input "E48 - Unidad de Servicio"
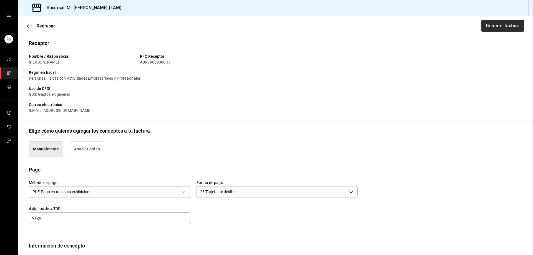
scroll to position [38, 0]
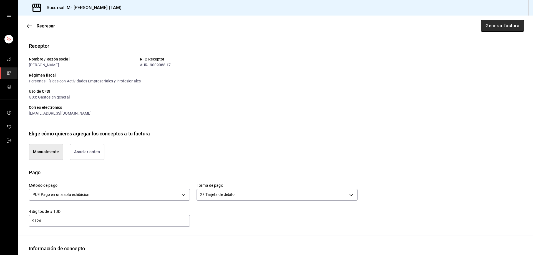
click at [491, 24] on button "Generar factura" at bounding box center [501, 26] width 43 height 12
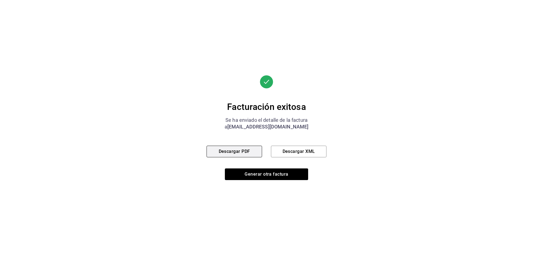
click at [249, 149] on button "Descargar PDF" at bounding box center [233, 152] width 55 height 12
click at [287, 153] on button "Descargar XML" at bounding box center [298, 152] width 55 height 12
